Goal: Information Seeking & Learning: Check status

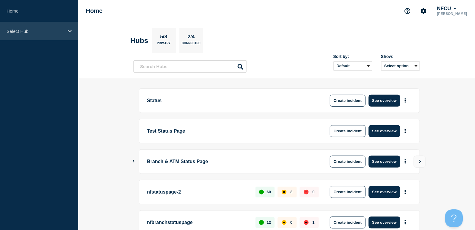
click at [34, 34] on div "Select Hub" at bounding box center [39, 31] width 78 height 18
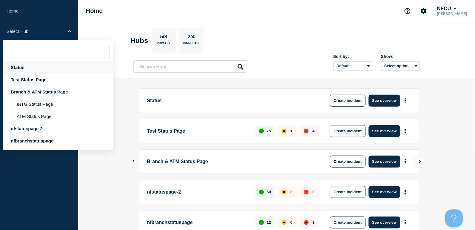
click at [19, 67] on div "Status" at bounding box center [58, 67] width 110 height 12
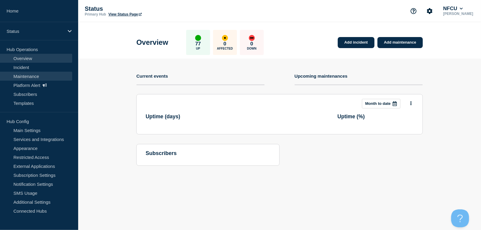
click at [27, 77] on link "Maintenance" at bounding box center [36, 76] width 72 height 9
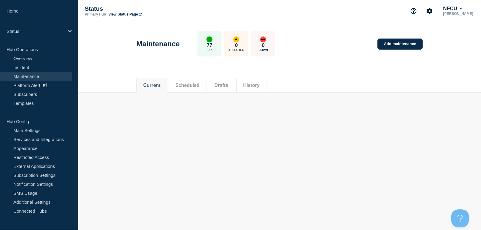
click at [261, 81] on li "History" at bounding box center [251, 85] width 30 height 15
click at [258, 84] on button "History" at bounding box center [251, 85] width 16 height 5
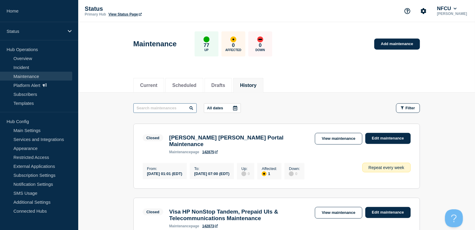
click at [172, 109] on input "text" at bounding box center [164, 108] width 63 height 10
type input "visa"
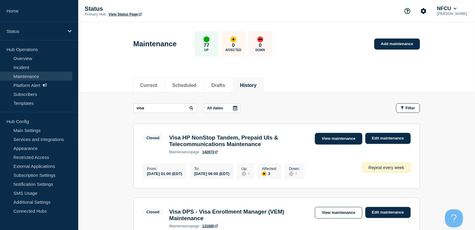
click at [338, 136] on link "View maintenance" at bounding box center [338, 139] width 47 height 12
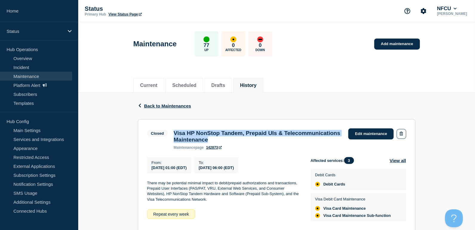
drag, startPoint x: 174, startPoint y: 132, endPoint x: 286, endPoint y: 140, distance: 112.2
click at [286, 140] on h3 "Visa HP NonStop Tandem, Prepaid UIs & Telecommunications Maintenance" at bounding box center [258, 136] width 169 height 13
copy h3 "Visa HP NonStop Tandem, Prepaid UIs & Telecommunications Maintenance"
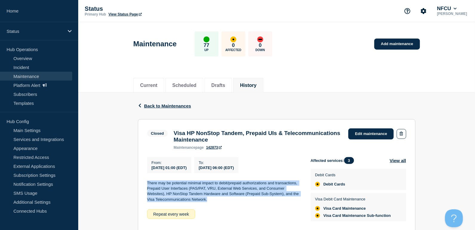
drag, startPoint x: 150, startPoint y: 185, endPoint x: 219, endPoint y: 201, distance: 71.7
click at [219, 201] on section "Closed Visa HP NonStop Tandem, Prepaid UIs & Telecommunications Maintenance mai…" at bounding box center [277, 176] width 278 height 114
copy p "There may be potential minimal impact to debit/prepaid authorizations and trans…"
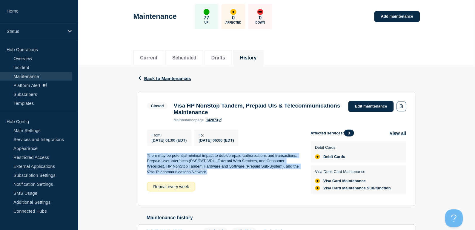
scroll to position [40, 0]
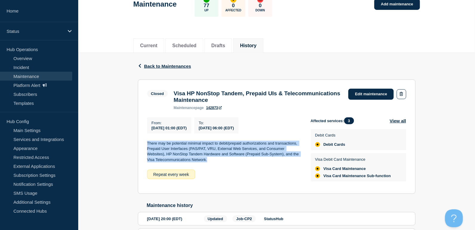
click at [255, 47] on button "History" at bounding box center [248, 45] width 16 height 5
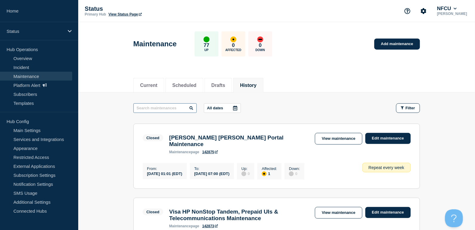
click at [168, 110] on input "text" at bounding box center [164, 108] width 63 height 10
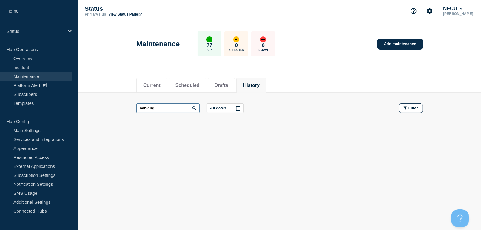
type input "banking"
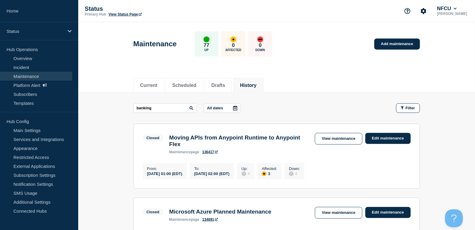
click at [329, 61] on header "Maintenance 77 Up 0 Affected 0 Down Add maintenance" at bounding box center [276, 47] width 397 height 50
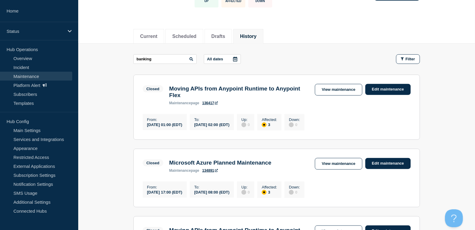
scroll to position [159, 0]
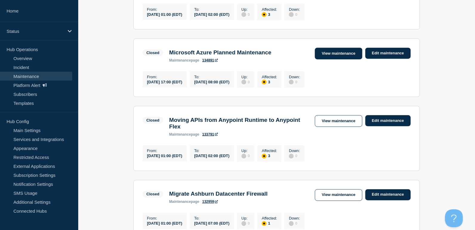
click at [338, 58] on link "View maintenance" at bounding box center [338, 54] width 47 height 12
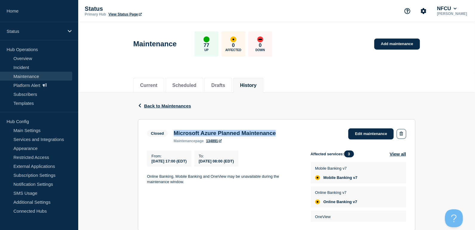
drag, startPoint x: 174, startPoint y: 134, endPoint x: 295, endPoint y: 135, distance: 121.8
click at [295, 135] on div "Closed Microsoft Azure Planned Maintenance maintenance page 134891 Edit mainten…" at bounding box center [276, 135] width 259 height 15
copy h3 "Microsoft Azure Planned Maintenance"
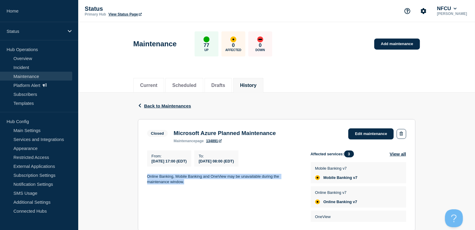
drag, startPoint x: 146, startPoint y: 177, endPoint x: 208, endPoint y: 187, distance: 62.7
click at [208, 187] on section "Closed Microsoft Azure Planned Maintenance maintenance page 134891 Edit mainten…" at bounding box center [277, 175] width 278 height 112
copy p "Online Banking, Mobile Banking and OneView may be unavailable during the mainte…"
